Goal: Information Seeking & Learning: Learn about a topic

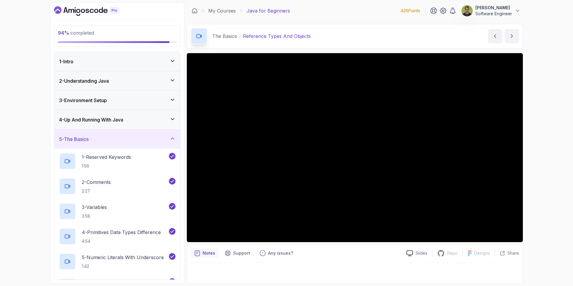
scroll to position [374, 0]
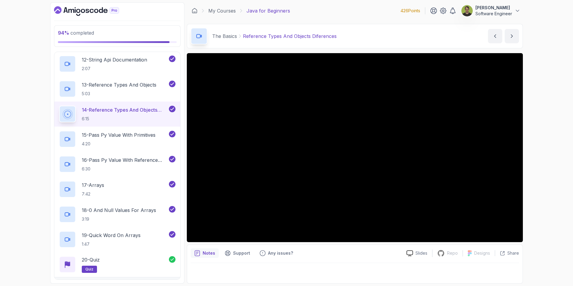
scroll to position [374, 0]
click at [129, 136] on p "15 - Pass Py Value With Primitives" at bounding box center [119, 133] width 74 height 7
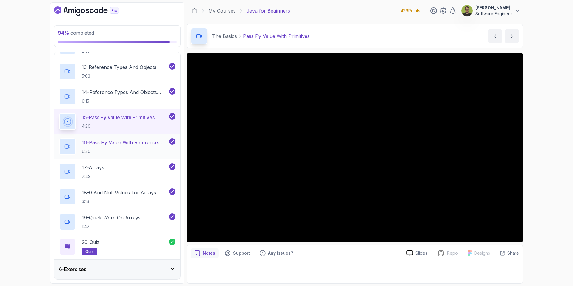
scroll to position [387, 0]
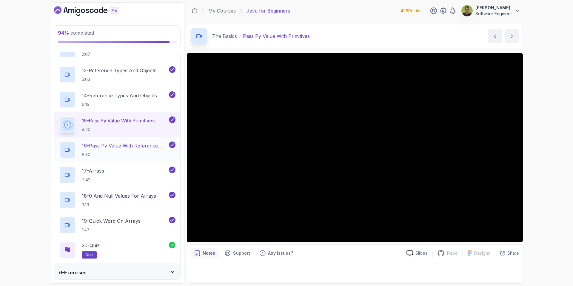
click at [59, 116] on button "15 - Pass Py Value With Primitives 4:20" at bounding box center [117, 124] width 116 height 17
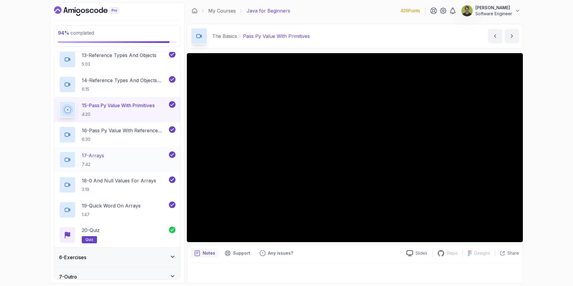
scroll to position [402, 0]
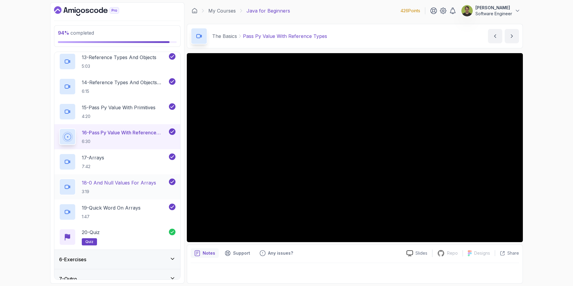
scroll to position [409, 0]
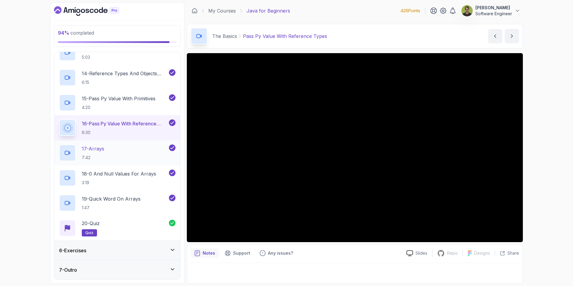
click at [115, 156] on div "17 - Arrays 7:42" at bounding box center [113, 152] width 109 height 17
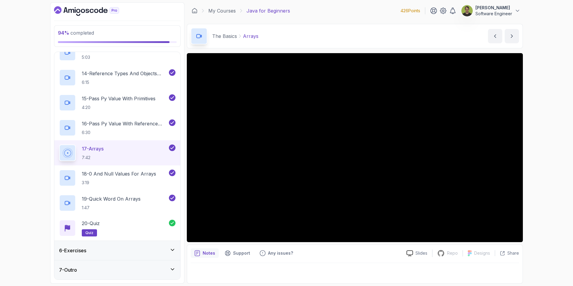
click at [59, 144] on button "17 - Arrays 7:42" at bounding box center [117, 152] width 116 height 17
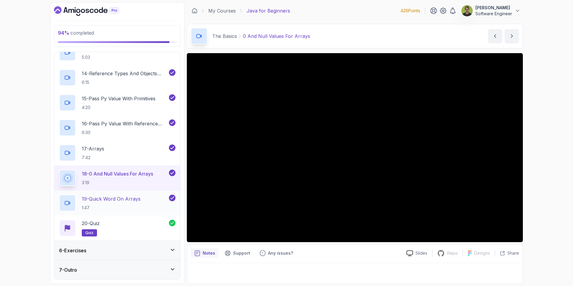
click at [143, 198] on div "19 - Quick Word On Arrays 1:47" at bounding box center [113, 203] width 109 height 17
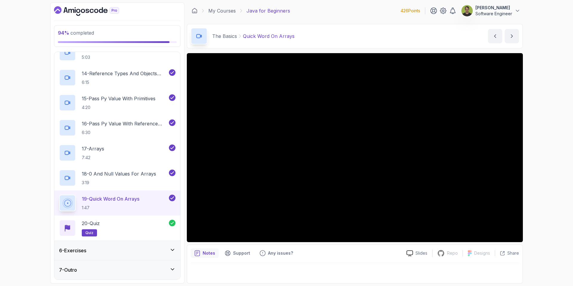
click at [151, 247] on div "6 - Exercises" at bounding box center [117, 250] width 116 height 7
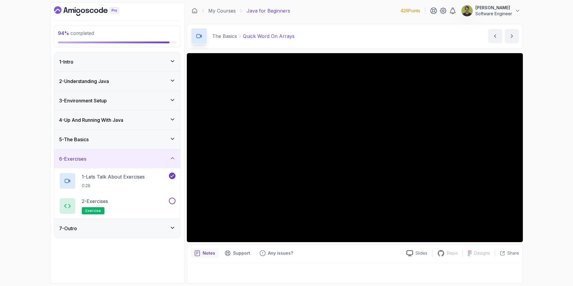
click at [159, 229] on div "7 - Outro" at bounding box center [117, 228] width 116 height 7
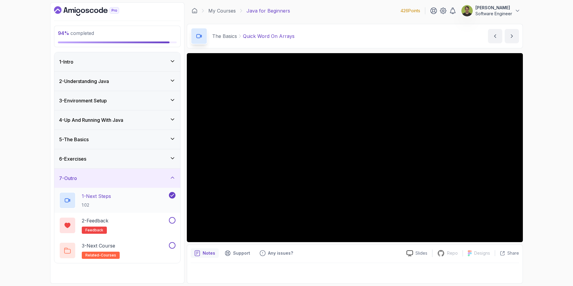
click at [90, 195] on p "1 - Next Steps" at bounding box center [96, 195] width 29 height 7
click at [135, 251] on div "3 - Next Course related-courses" at bounding box center [113, 250] width 109 height 17
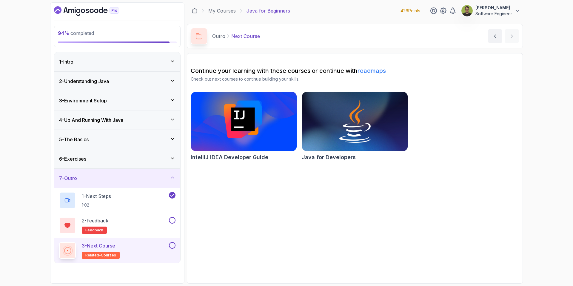
click at [267, 142] on img at bounding box center [243, 121] width 111 height 62
click at [359, 127] on img at bounding box center [354, 121] width 111 height 62
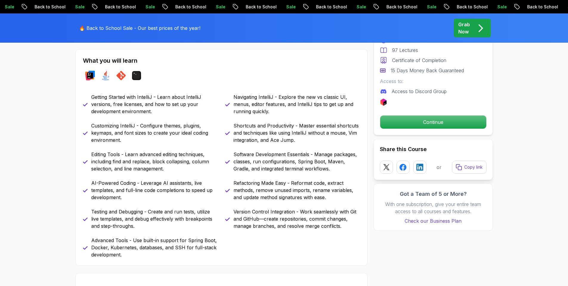
scroll to position [255, 0]
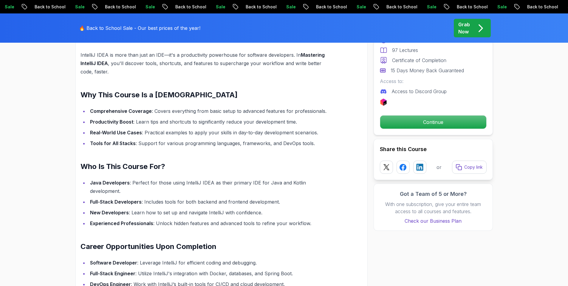
scroll to position [512, 0]
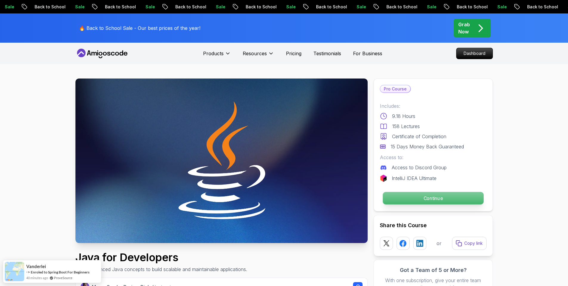
click at [439, 195] on p "Continue" at bounding box center [433, 198] width 101 height 13
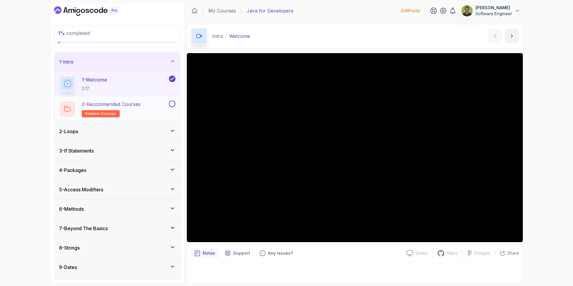
click at [134, 106] on p "2 - Recommended Courses" at bounding box center [111, 104] width 59 height 7
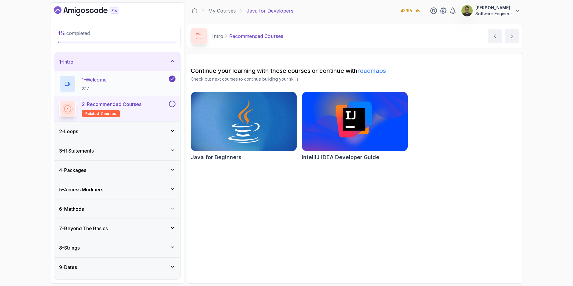
click at [135, 83] on div "1 - Welcome 2:17" at bounding box center [113, 83] width 109 height 17
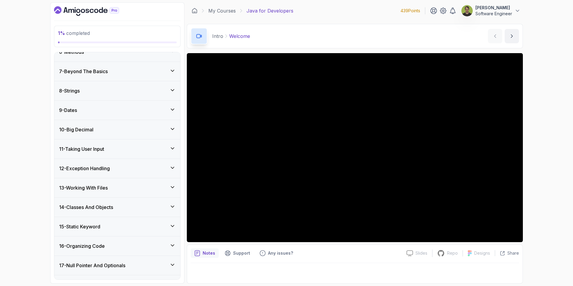
scroll to position [158, 0]
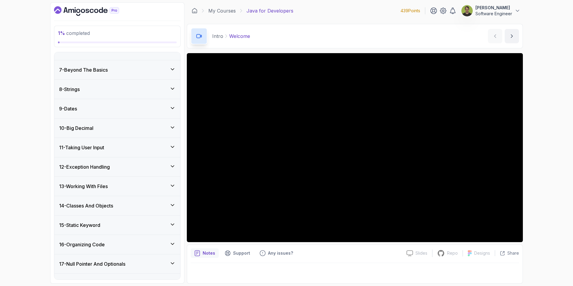
click at [150, 168] on div "12 - Exception Handling" at bounding box center [117, 166] width 116 height 7
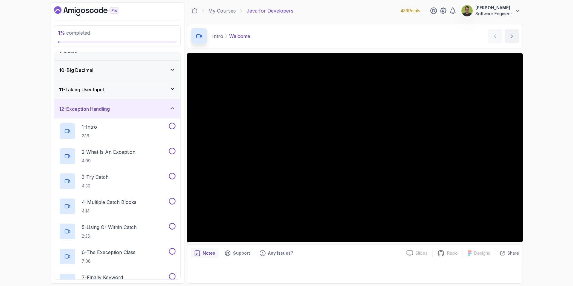
scroll to position [106, 0]
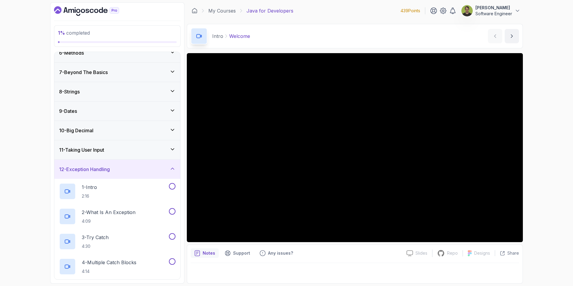
click at [147, 171] on div "12 - Exception Handling" at bounding box center [117, 169] width 116 height 7
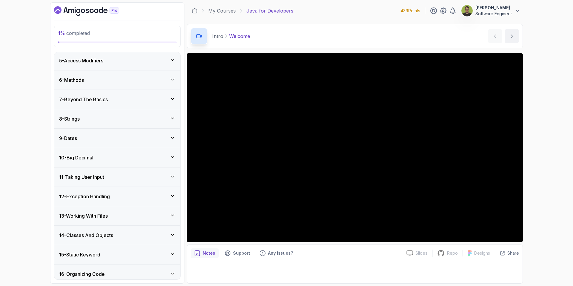
scroll to position [0, 0]
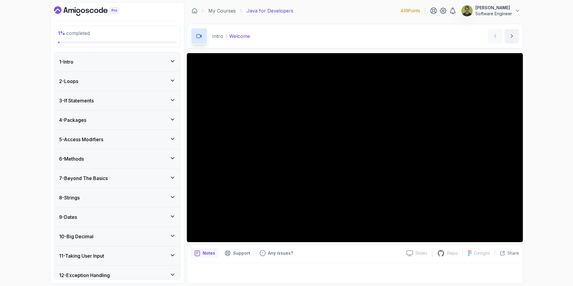
click at [138, 62] on div "1 - Intro" at bounding box center [117, 61] width 116 height 7
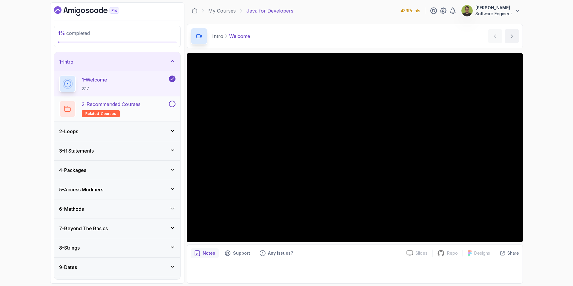
click at [173, 105] on button at bounding box center [172, 104] width 7 height 7
click at [173, 128] on icon at bounding box center [172, 131] width 6 height 6
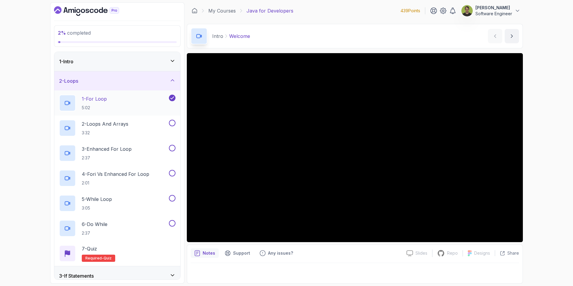
click at [120, 102] on div "1 - For Loop 5:02" at bounding box center [113, 103] width 109 height 17
